Goal: Transaction & Acquisition: Purchase product/service

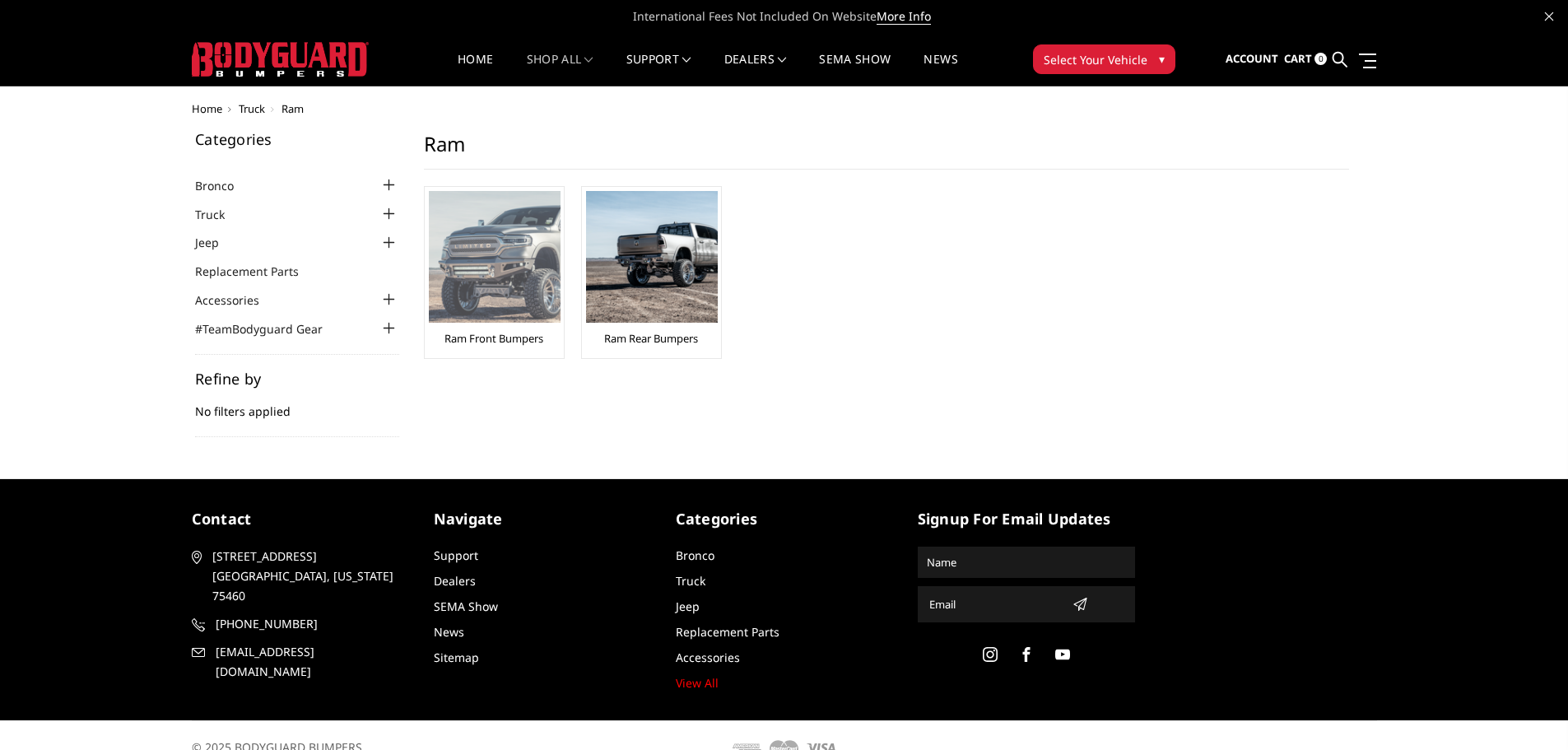
click at [513, 259] on img at bounding box center [495, 257] width 132 height 132
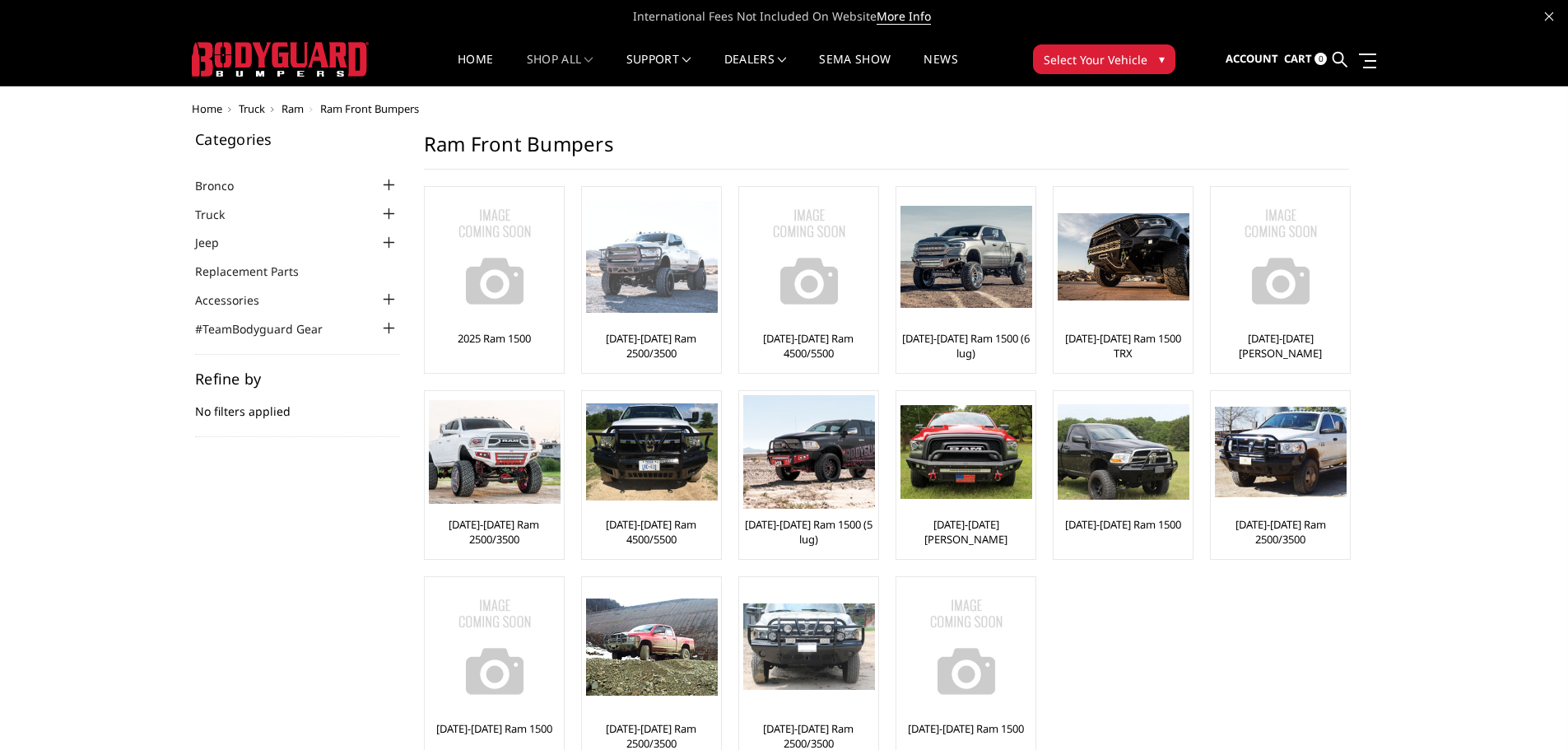
click at [686, 357] on link "[DATE]-[DATE] Ram 2500/3500" at bounding box center [651, 346] width 131 height 29
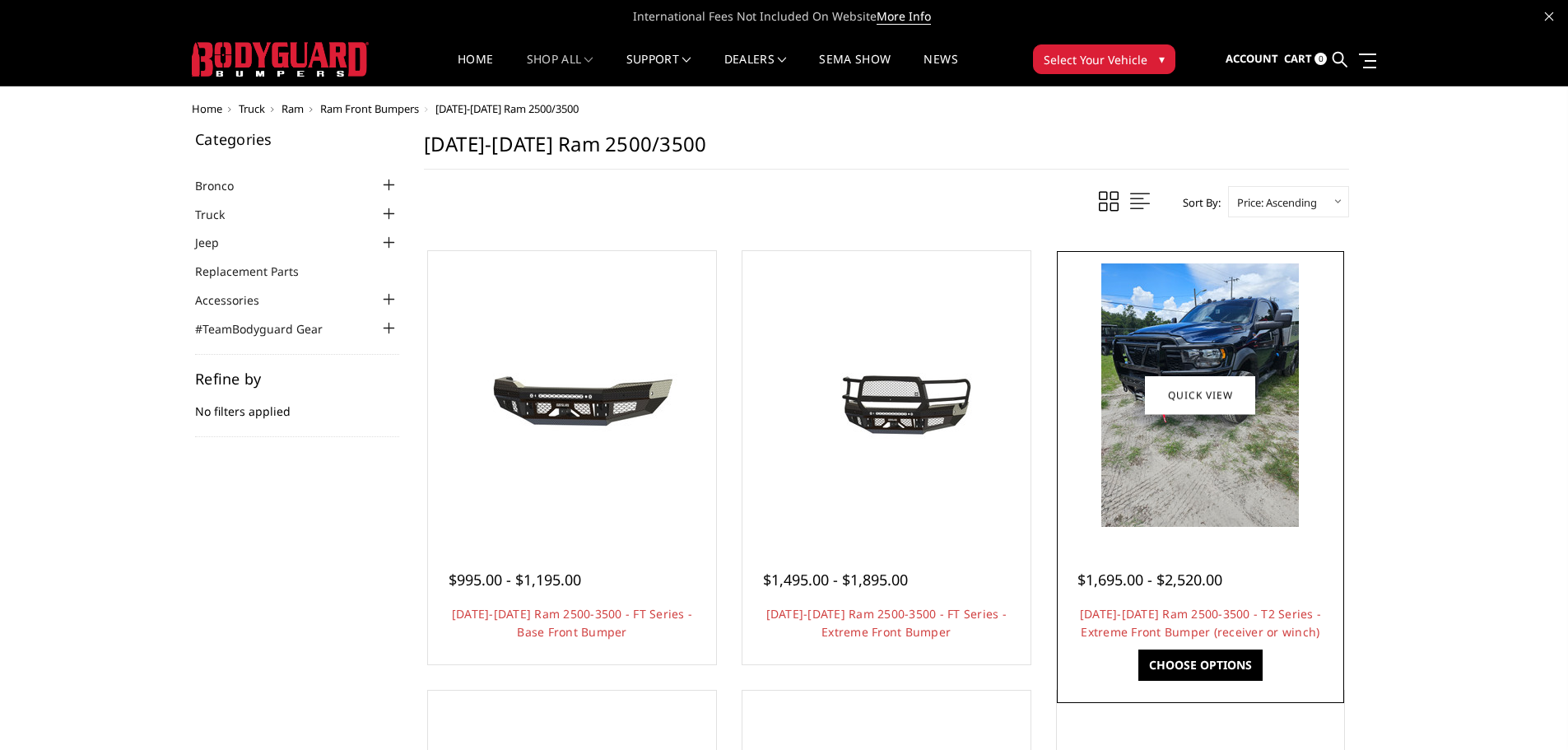
click at [1163, 470] on img at bounding box center [1200, 395] width 197 height 263
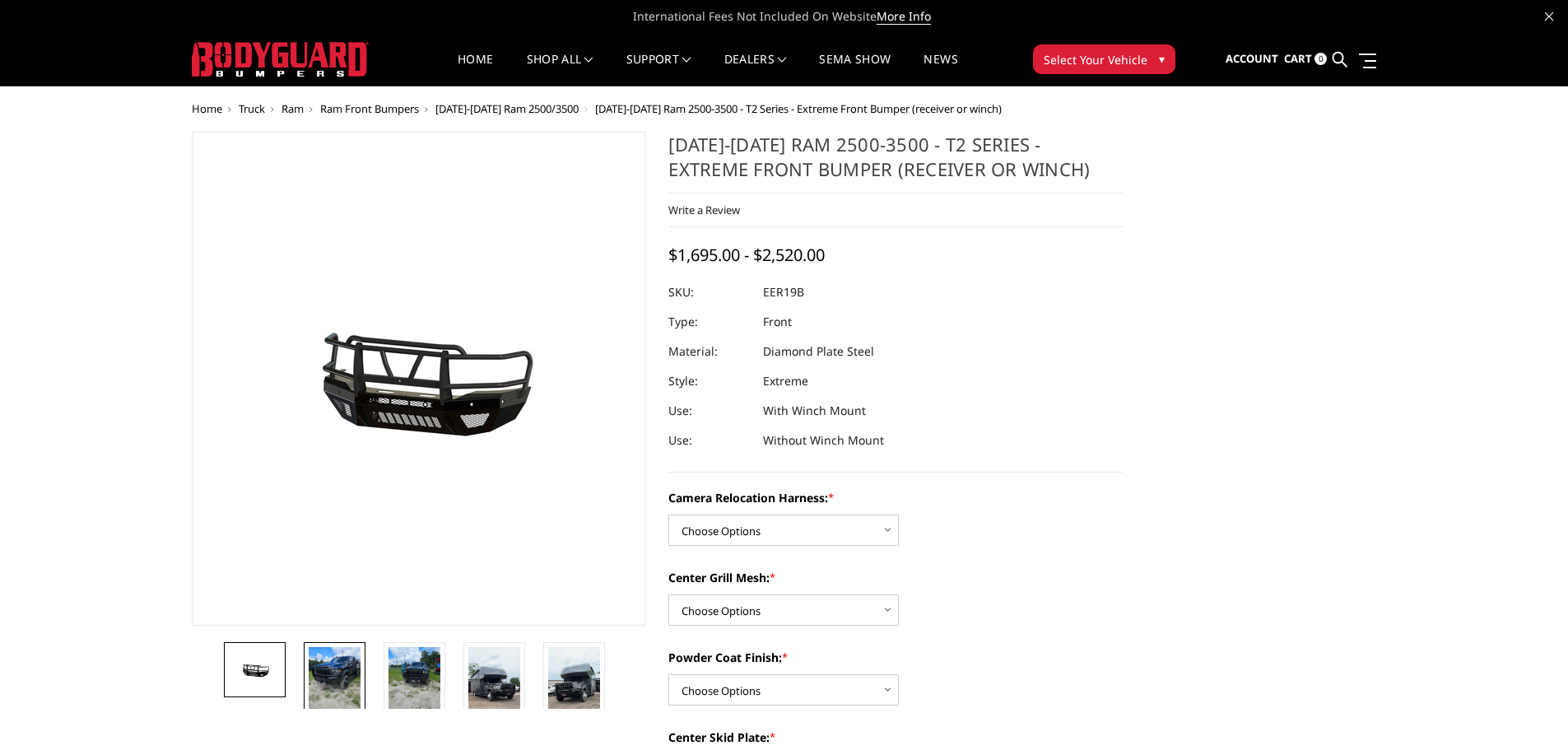
click at [331, 679] on img at bounding box center [335, 681] width 52 height 69
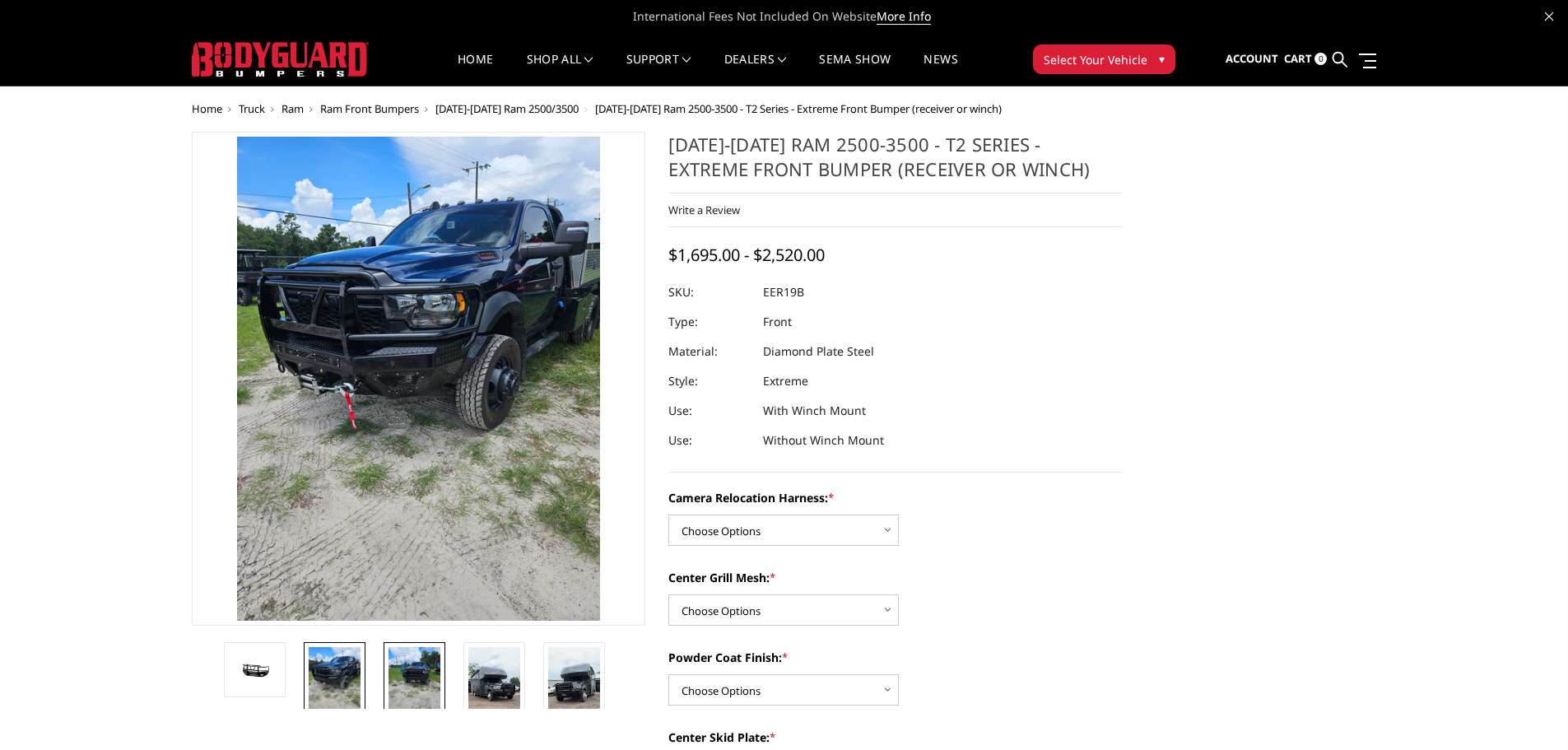
click at [413, 676] on img at bounding box center [414, 681] width 52 height 69
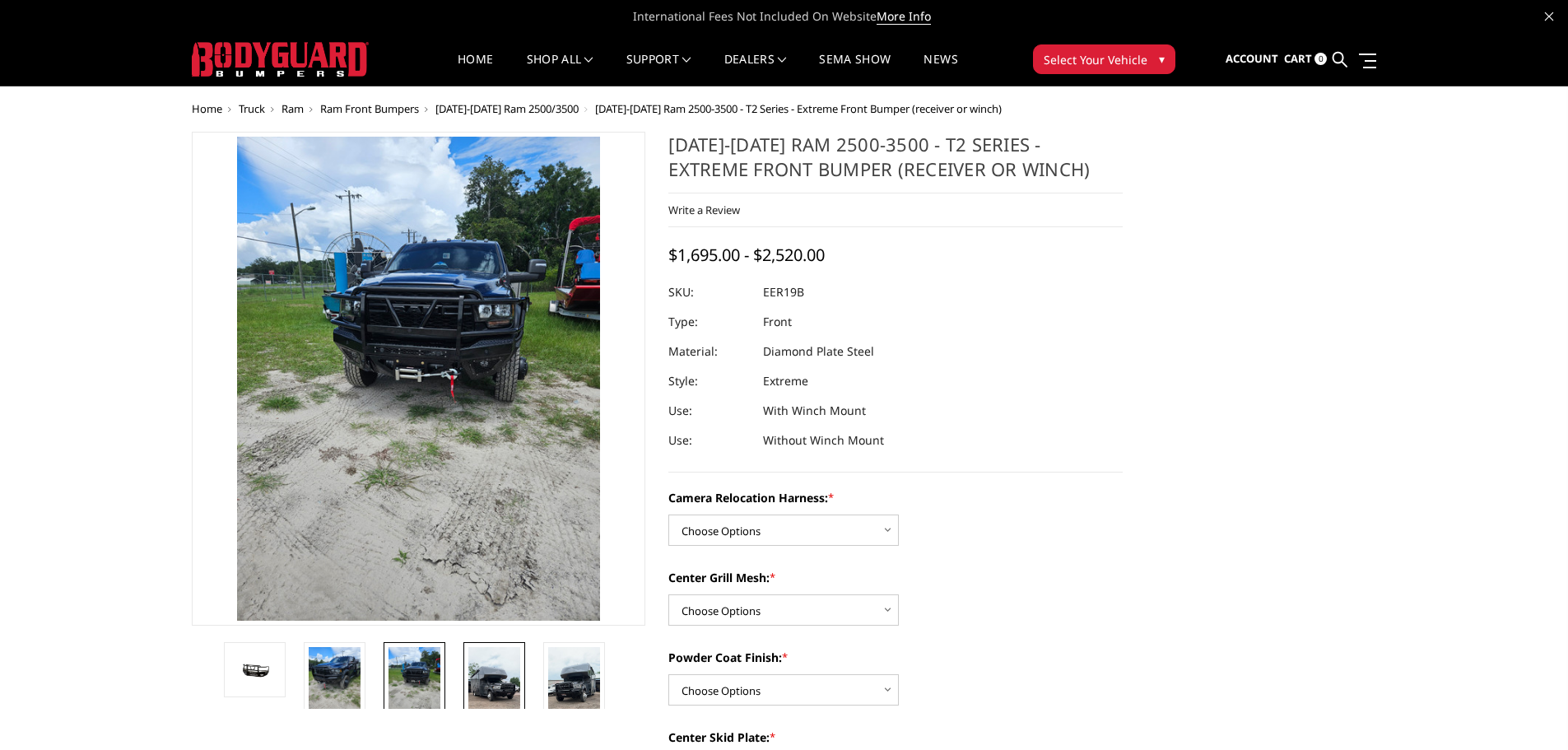
click at [473, 676] on img at bounding box center [495, 693] width 52 height 92
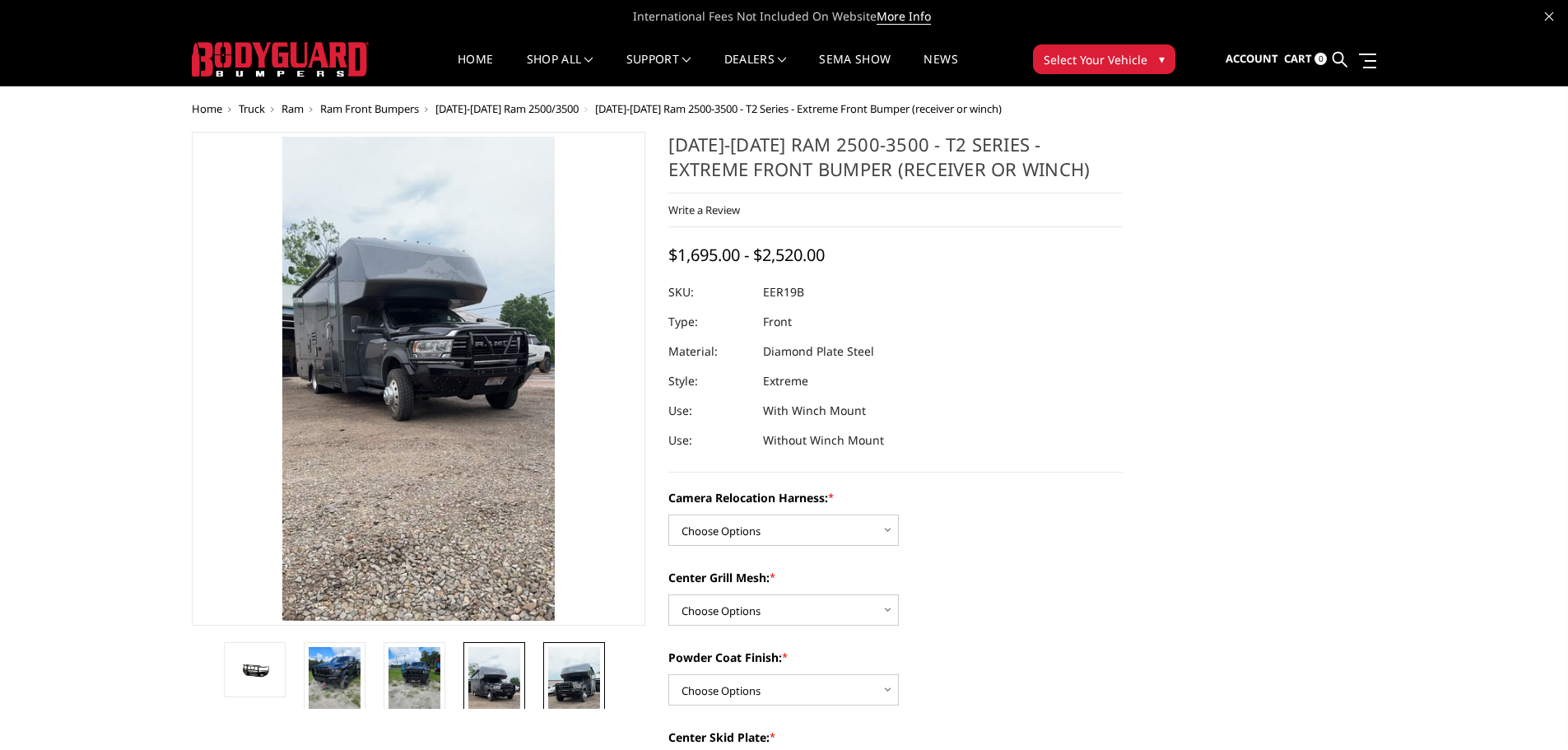
click at [565, 680] on img at bounding box center [574, 693] width 52 height 92
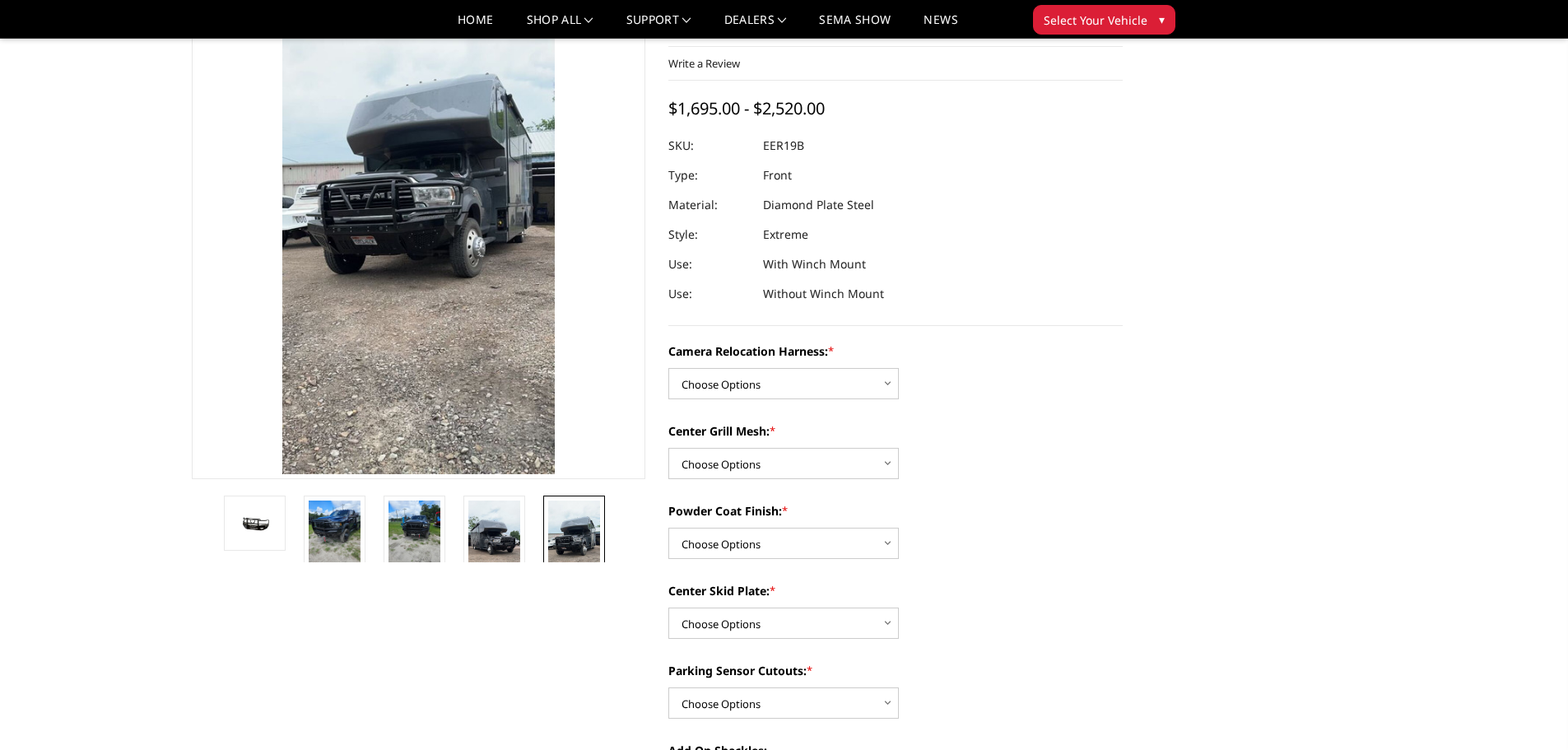
scroll to position [138, 0]
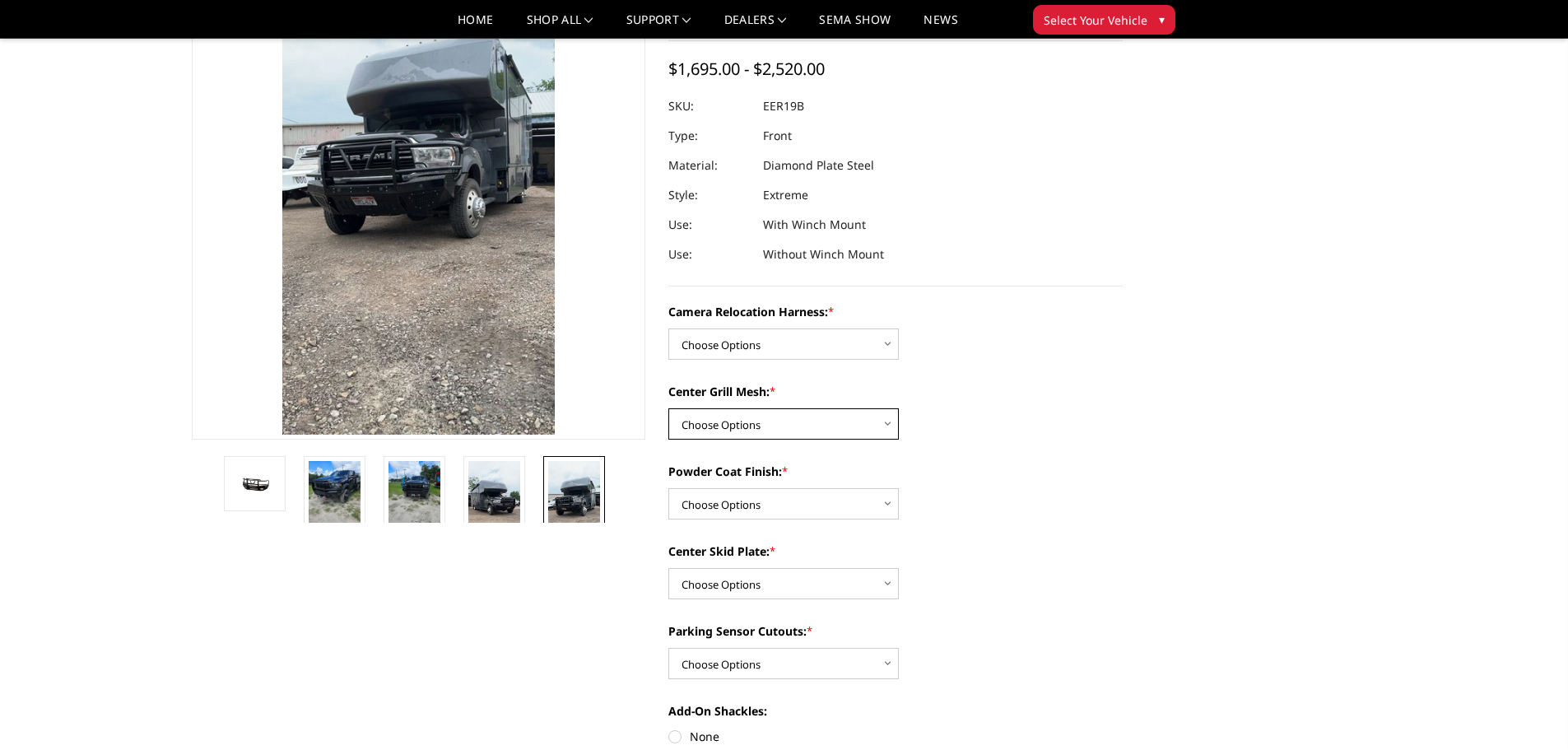
click at [892, 426] on select "Choose Options Without expanded metal With expanded metal" at bounding box center [784, 423] width 230 height 31
click at [960, 423] on div "Center Grill Mesh: * Choose Options Without expanded metal With expanded metal" at bounding box center [896, 412] width 455 height 57
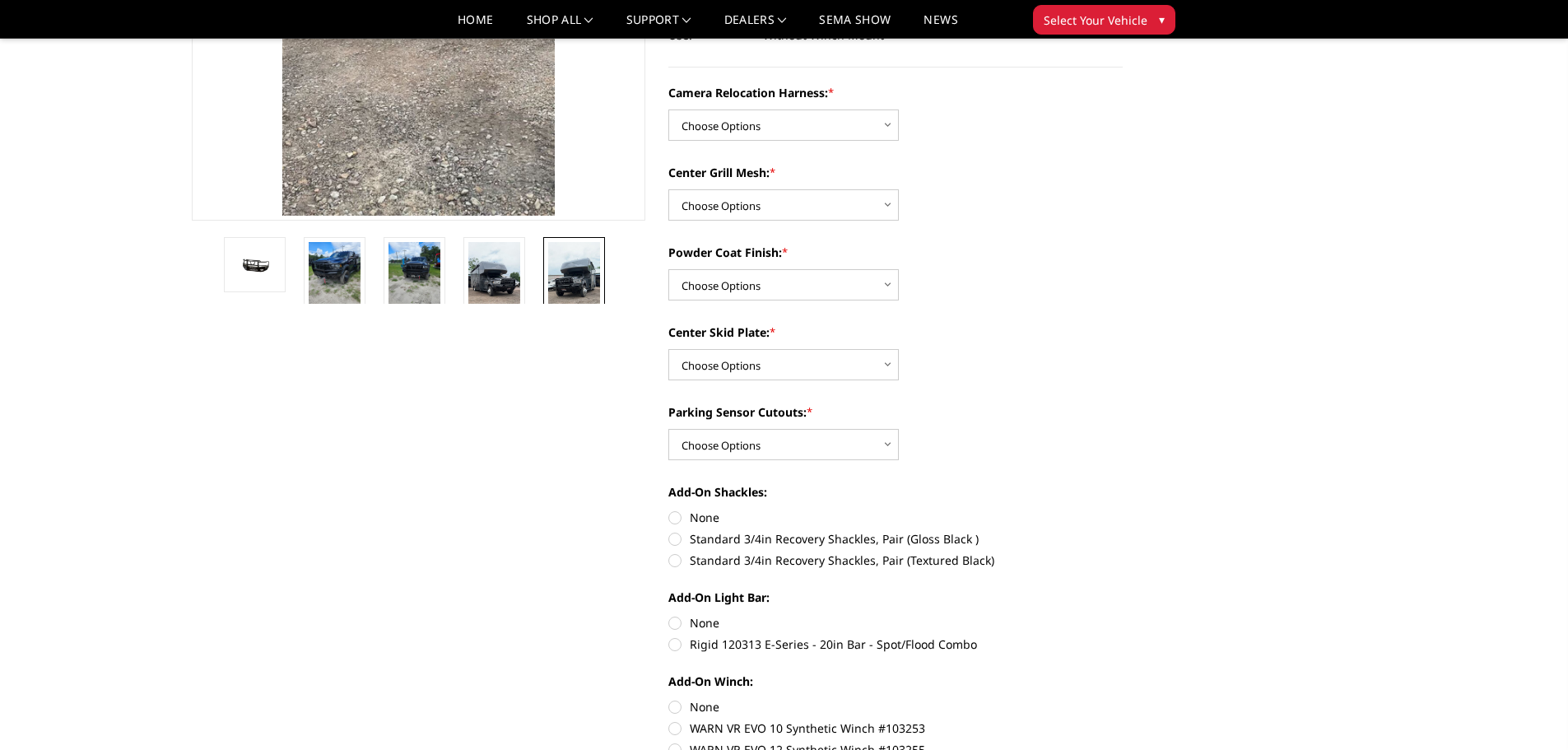
scroll to position [412, 0]
